Goal: Task Accomplishment & Management: Manage account settings

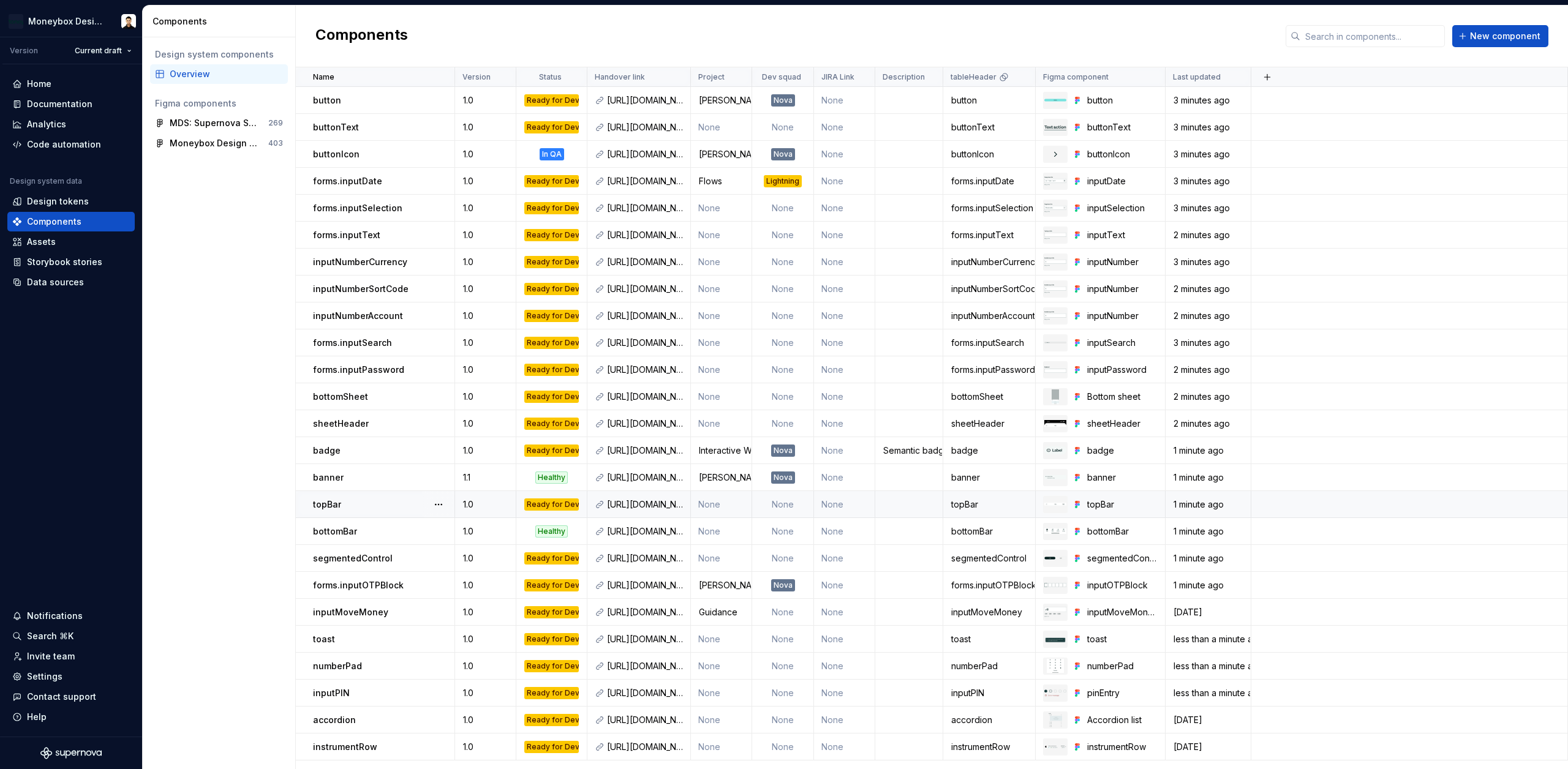
click at [560, 505] on div "Ready for Dev" at bounding box center [552, 504] width 54 height 12
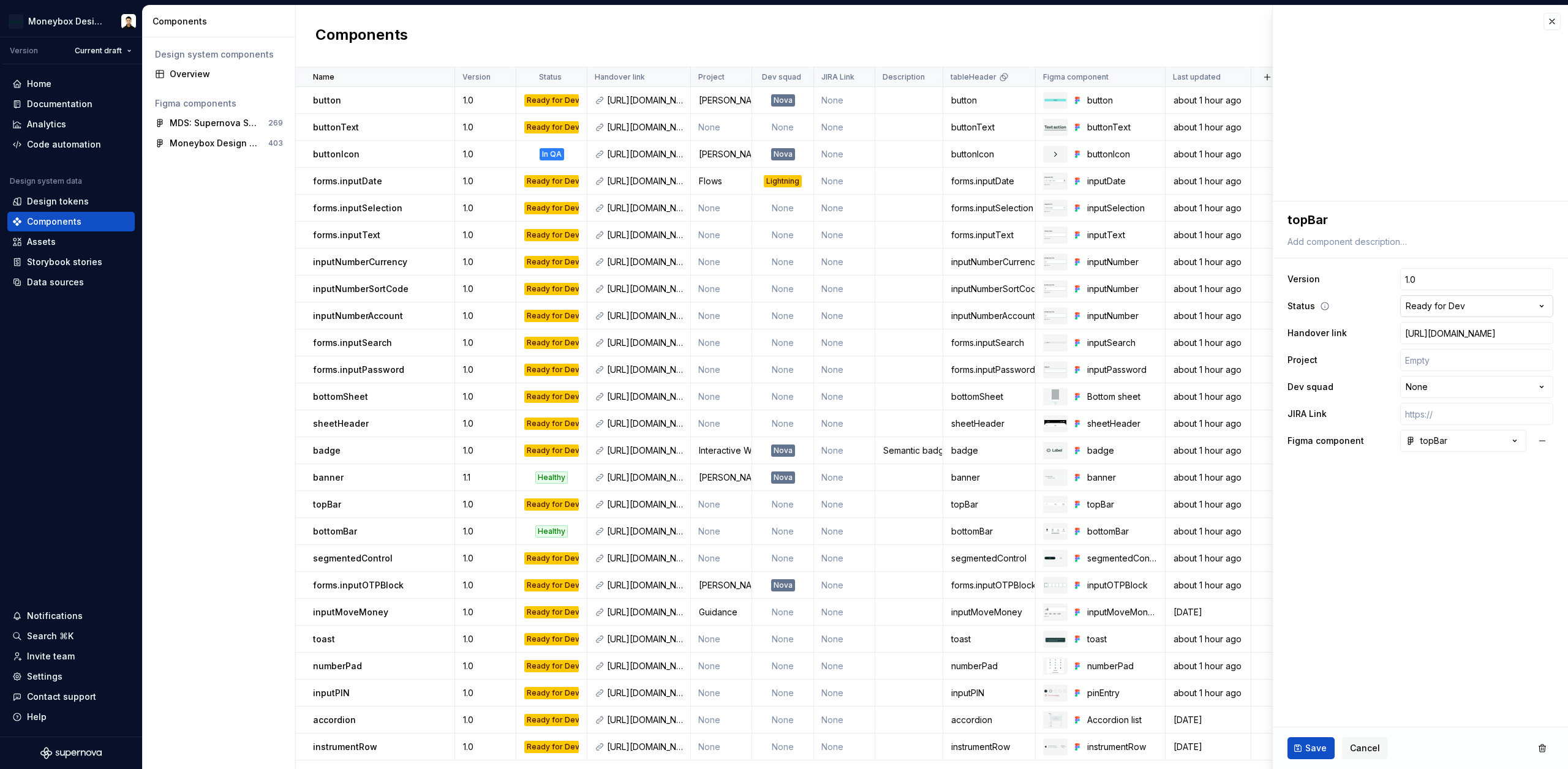
click at [1445, 301] on html "Moneybox Design System Version Current draft Home Documentation Analytics Code …" at bounding box center [784, 384] width 1568 height 769
type textarea "*"
select select "**********"
click at [1310, 754] on span "Save" at bounding box center [1315, 748] width 22 height 12
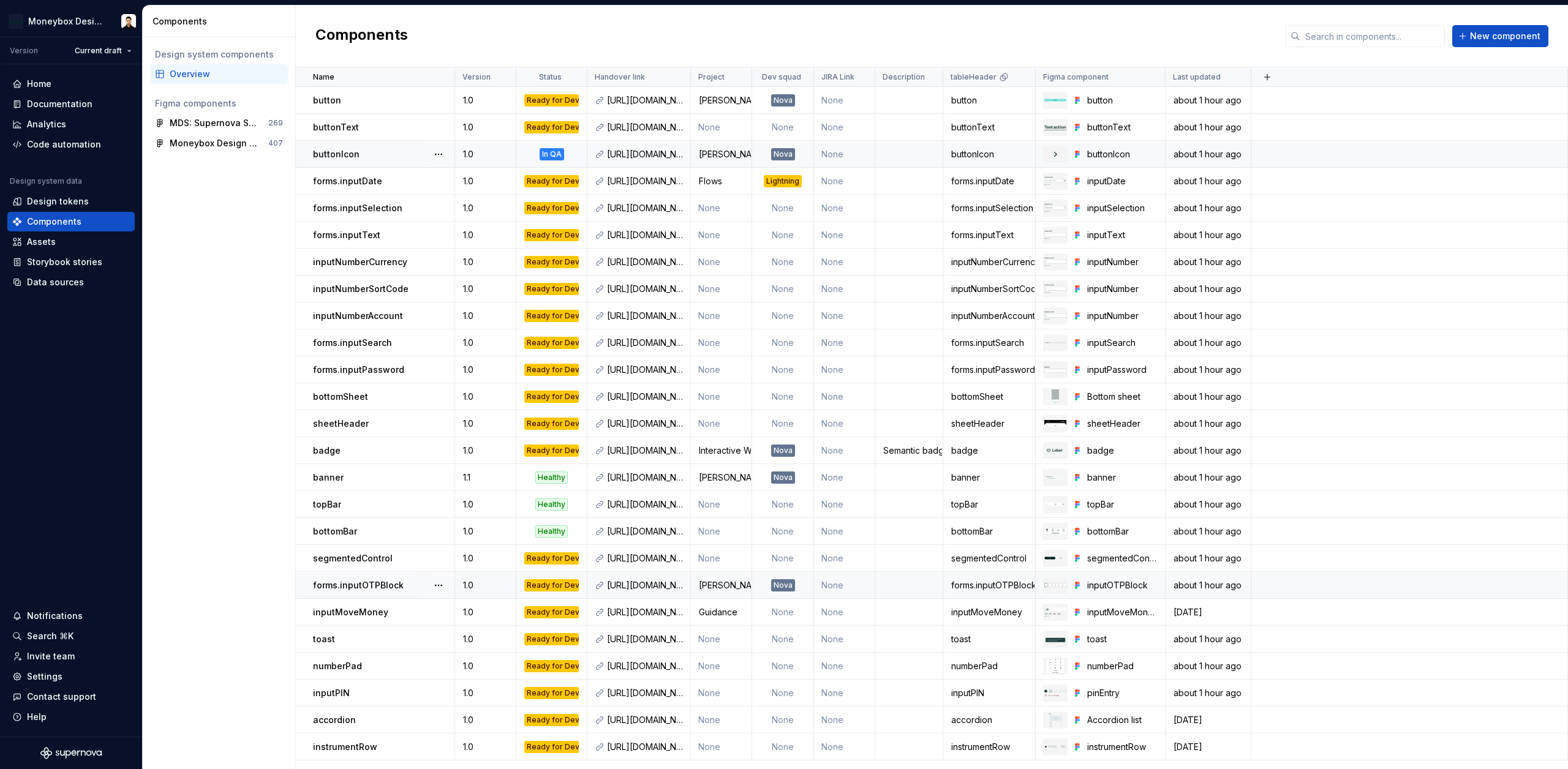
click at [561, 159] on div "In QA" at bounding box center [552, 154] width 25 height 12
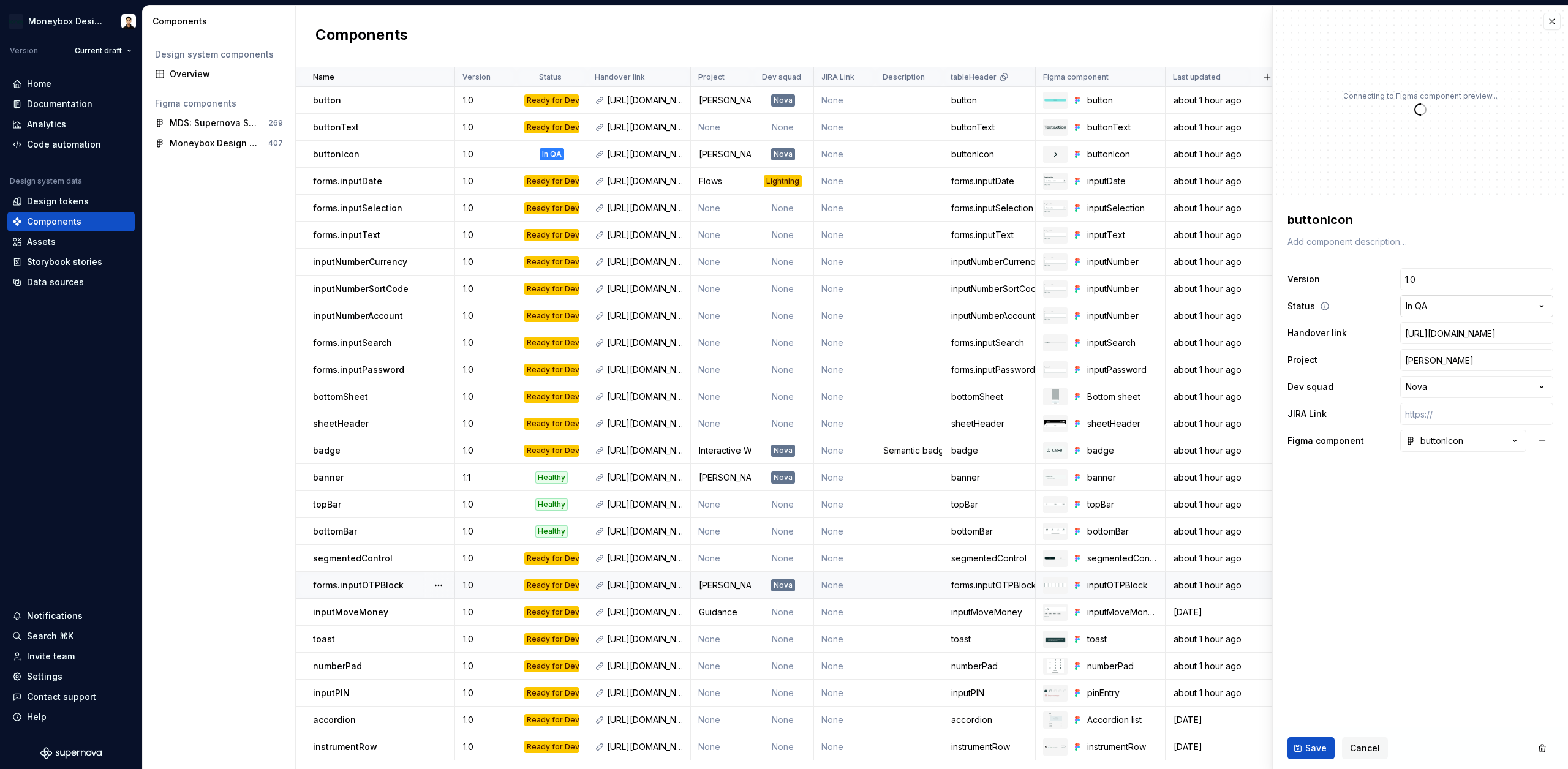
type textarea "*"
click at [1454, 303] on html "Moneybox Design System Version Current draft Home Documentation Analytics Code …" at bounding box center [784, 384] width 1568 height 769
select select "**********"
click at [1322, 743] on span "Save" at bounding box center [1315, 748] width 22 height 12
type textarea "*"
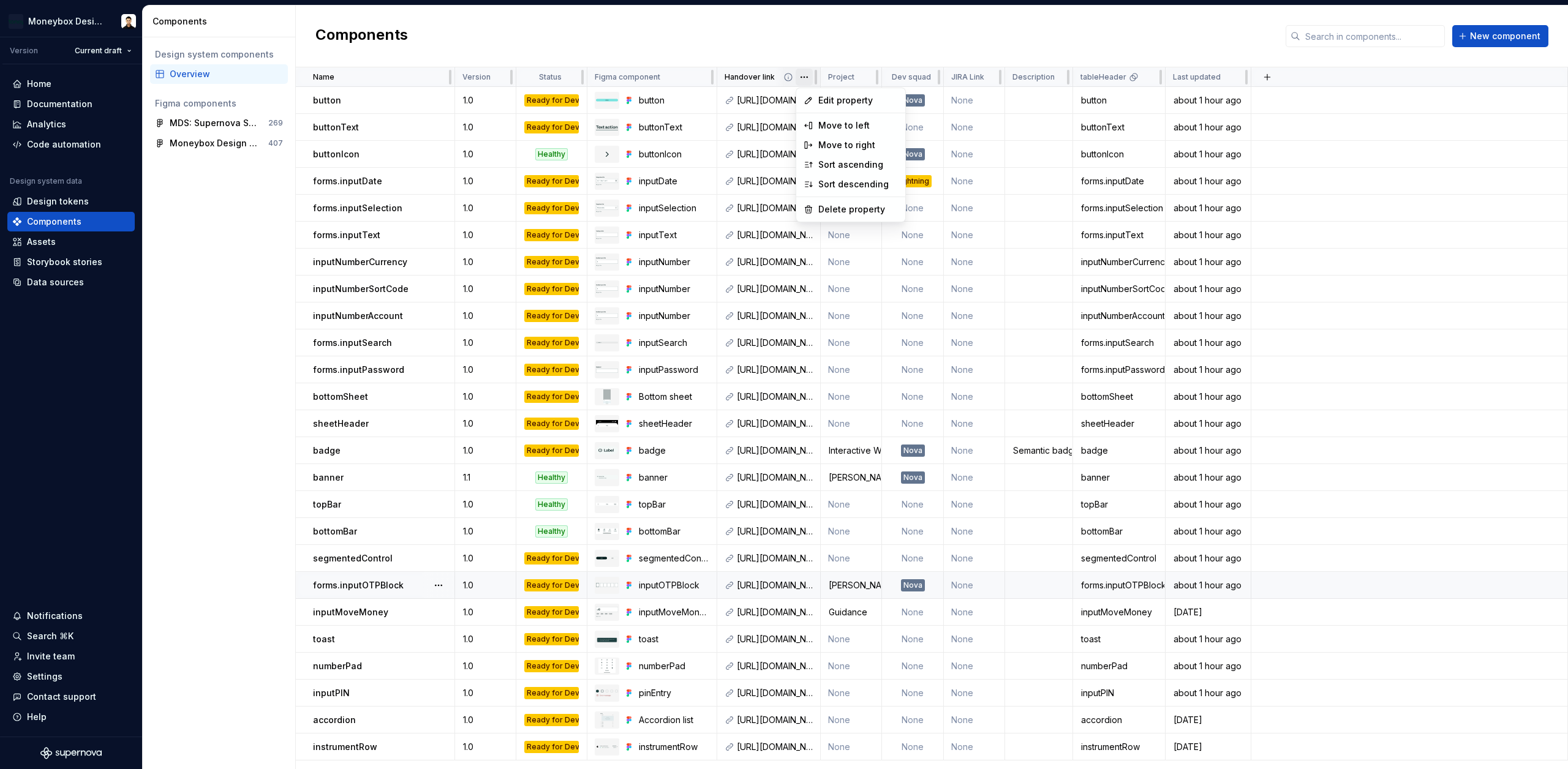
click at [803, 81] on html "Moneybox Design System Version Current draft Home Documentation Analytics Code …" at bounding box center [784, 384] width 1568 height 769
click at [806, 82] on html "Moneybox Design System Version Current draft Home Documentation Analytics Code …" at bounding box center [784, 384] width 1568 height 769
click at [827, 213] on div "Delete property" at bounding box center [858, 210] width 80 height 12
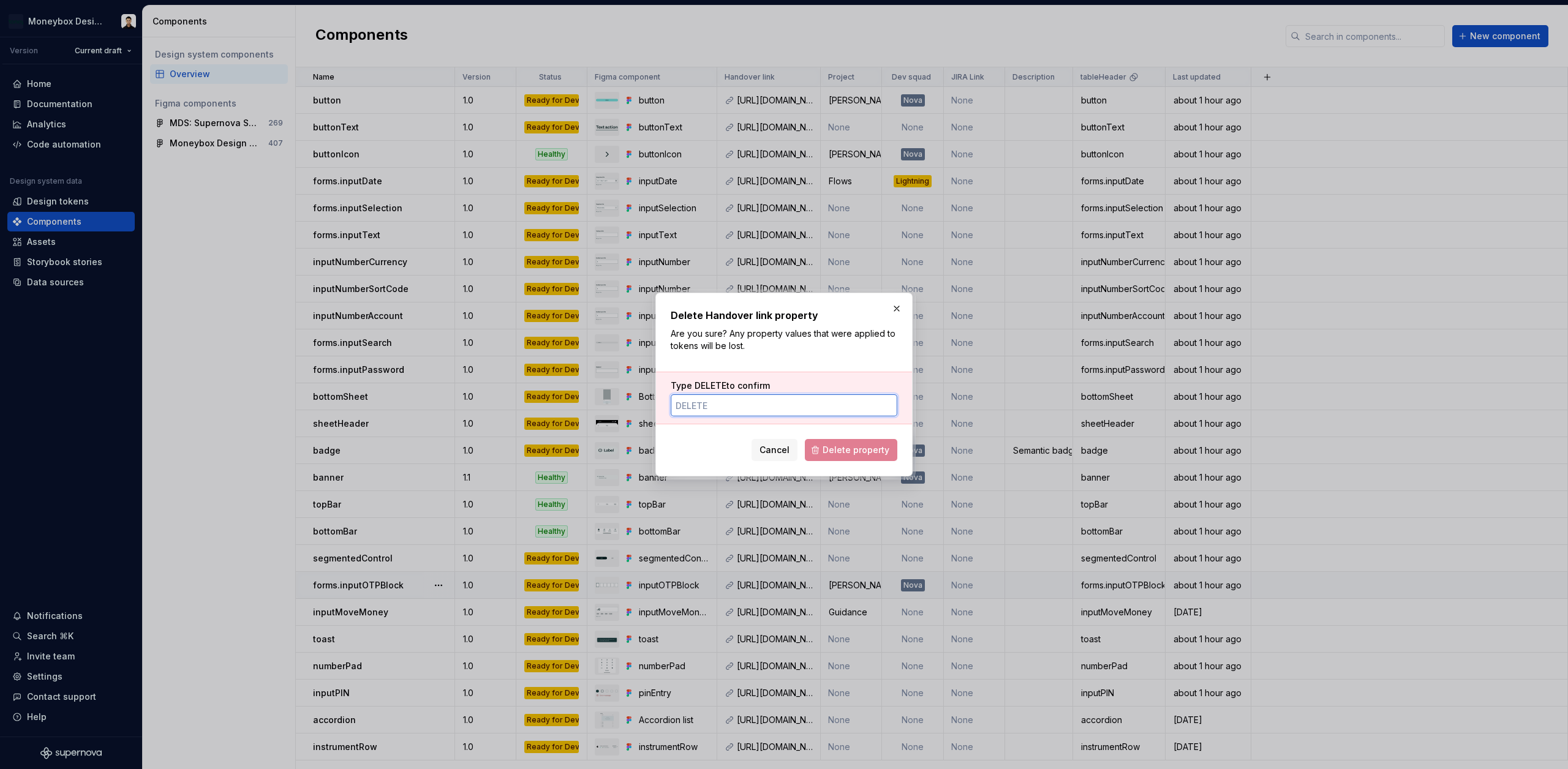
click at [742, 403] on input "Type DELETE to confirm" at bounding box center [784, 405] width 227 height 22
type input "DELETE"
click at [857, 449] on span "Delete property" at bounding box center [856, 450] width 67 height 12
